Goal: Information Seeking & Learning: Check status

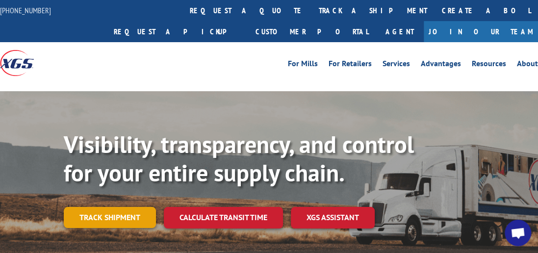
click at [123, 207] on link "Track shipment" at bounding box center [110, 217] width 92 height 21
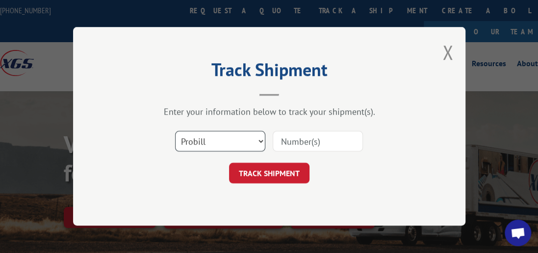
click at [260, 143] on select "Select category... Probill BOL PO" at bounding box center [220, 141] width 90 height 21
select select "bol"
click at [175, 131] on select "Select category... Probill BOL PO" at bounding box center [220, 141] width 90 height 21
click at [301, 141] on input at bounding box center [318, 141] width 90 height 21
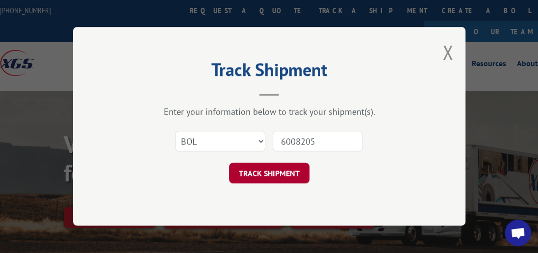
type input "6008205"
click at [247, 173] on button "TRACK SHIPMENT" at bounding box center [269, 173] width 80 height 21
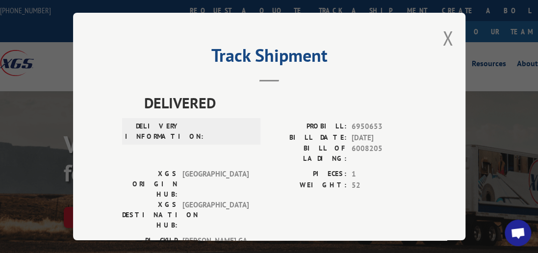
click at [438, 37] on div "Track Shipment DELIVERED DELIVERY INFORMATION: PROBILL: 6950653 BILL DATE: [DAT…" at bounding box center [269, 127] width 392 height 228
click at [442, 33] on button "Close modal" at bounding box center [447, 38] width 11 height 26
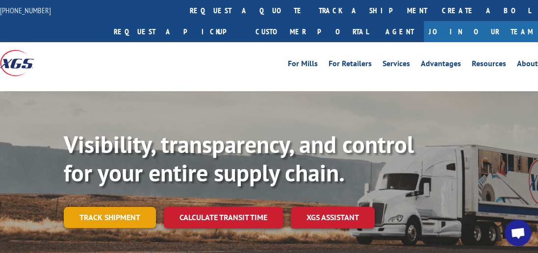
click at [93, 207] on link "Track shipment" at bounding box center [110, 217] width 92 height 21
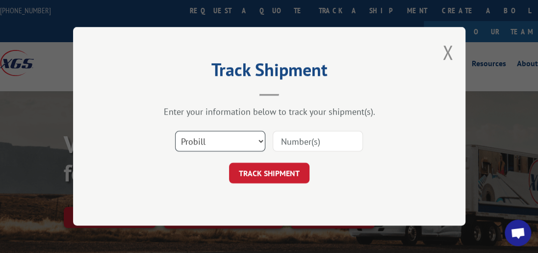
drag, startPoint x: 258, startPoint y: 138, endPoint x: 240, endPoint y: 145, distance: 19.4
click at [258, 139] on select "Select category... Probill BOL PO" at bounding box center [220, 141] width 90 height 21
select select "bol"
click at [175, 131] on select "Select category... Probill BOL PO" at bounding box center [220, 141] width 90 height 21
click at [317, 139] on input at bounding box center [318, 141] width 90 height 21
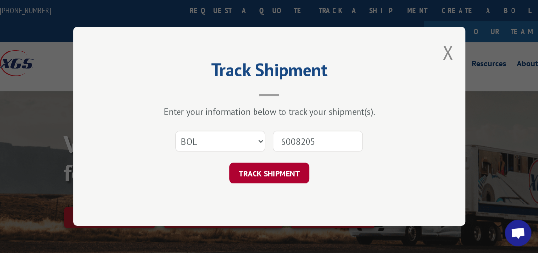
type input "6008205"
click at [281, 173] on button "TRACK SHIPMENT" at bounding box center [269, 173] width 80 height 21
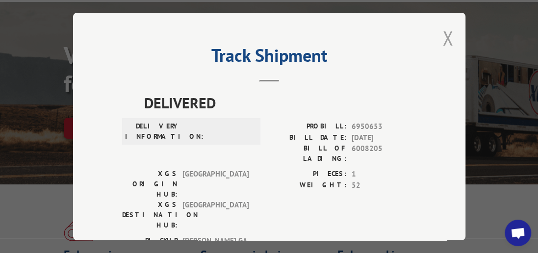
click at [442, 33] on button "Close modal" at bounding box center [447, 38] width 11 height 26
